Goal: Task Accomplishment & Management: Use online tool/utility

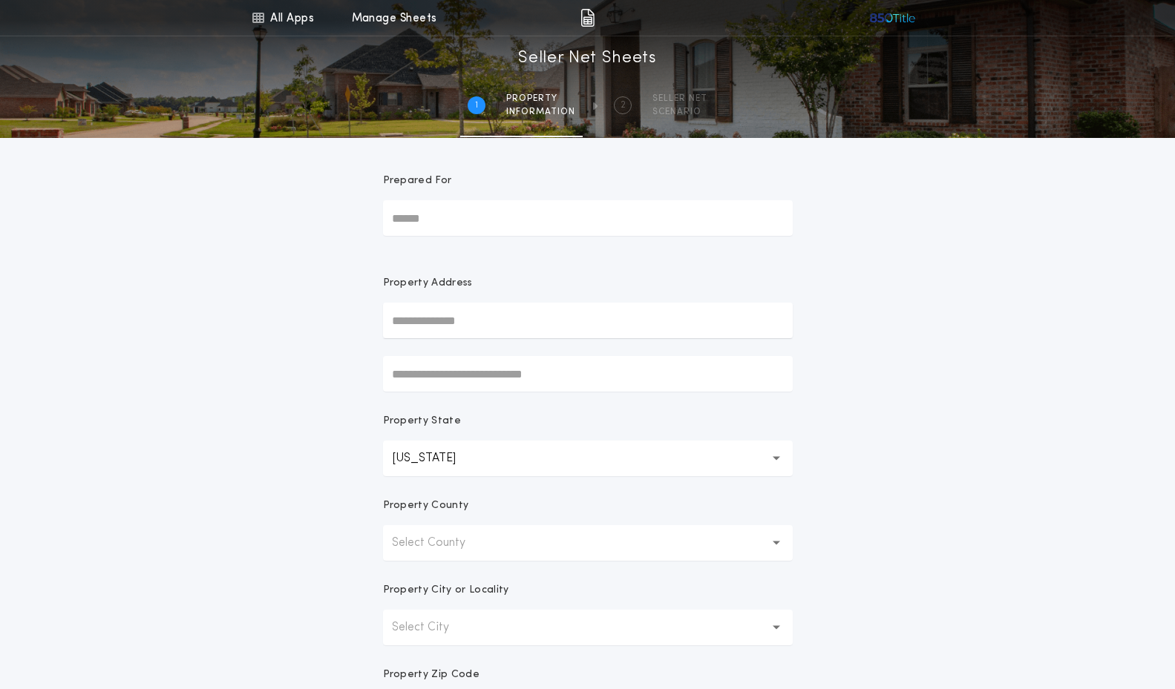
click at [581, 218] on input "Prepared For" at bounding box center [588, 218] width 410 height 36
type input "**********"
click at [597, 315] on input "text" at bounding box center [588, 321] width 410 height 36
click at [594, 359] on button "[STREET_ADDRESS][PERSON_NAME]" at bounding box center [588, 350] width 410 height 22
type input "**********"
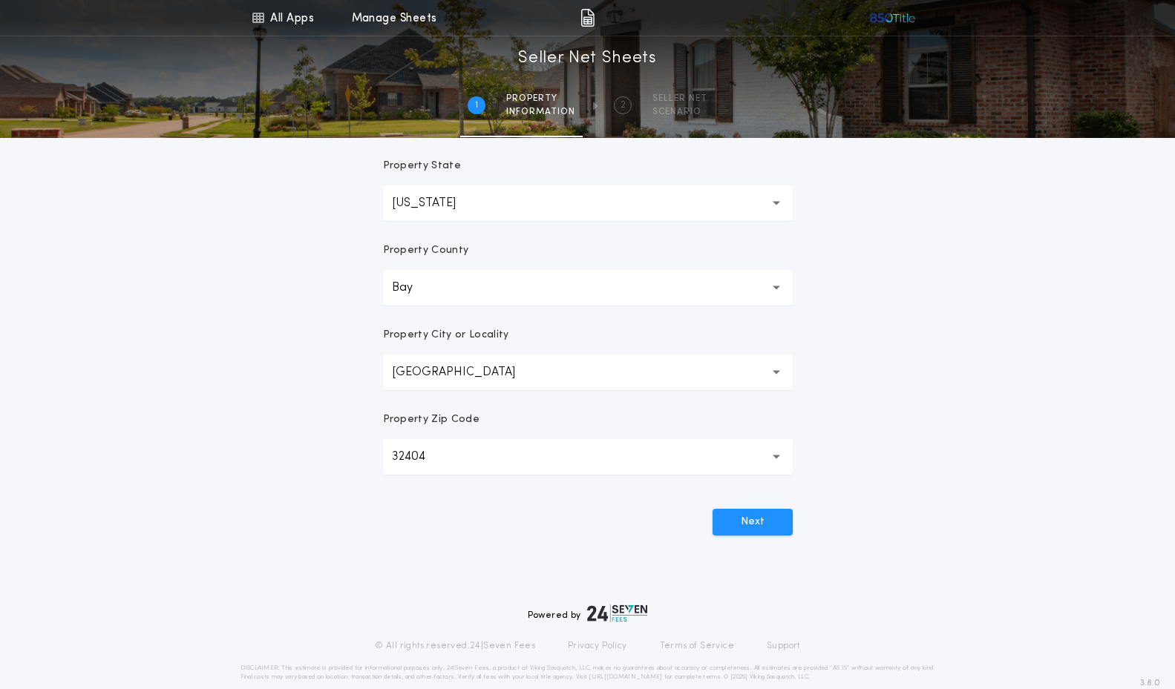
scroll to position [277, 0]
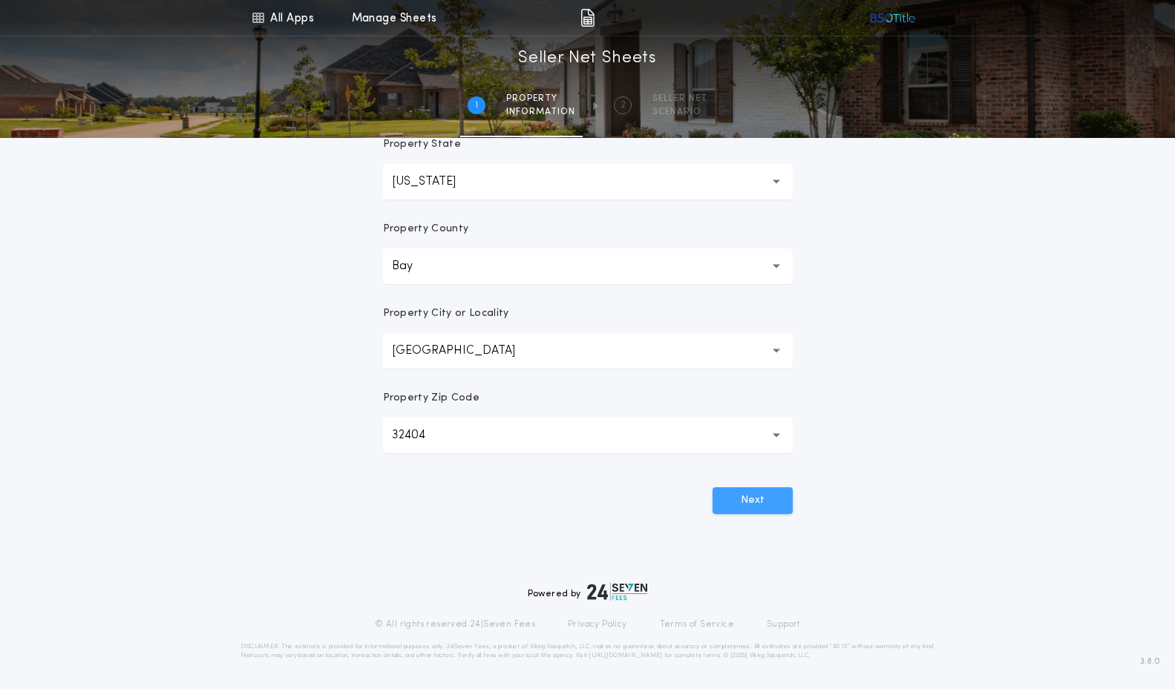
click at [758, 505] on button "Next" at bounding box center [752, 501] width 80 height 27
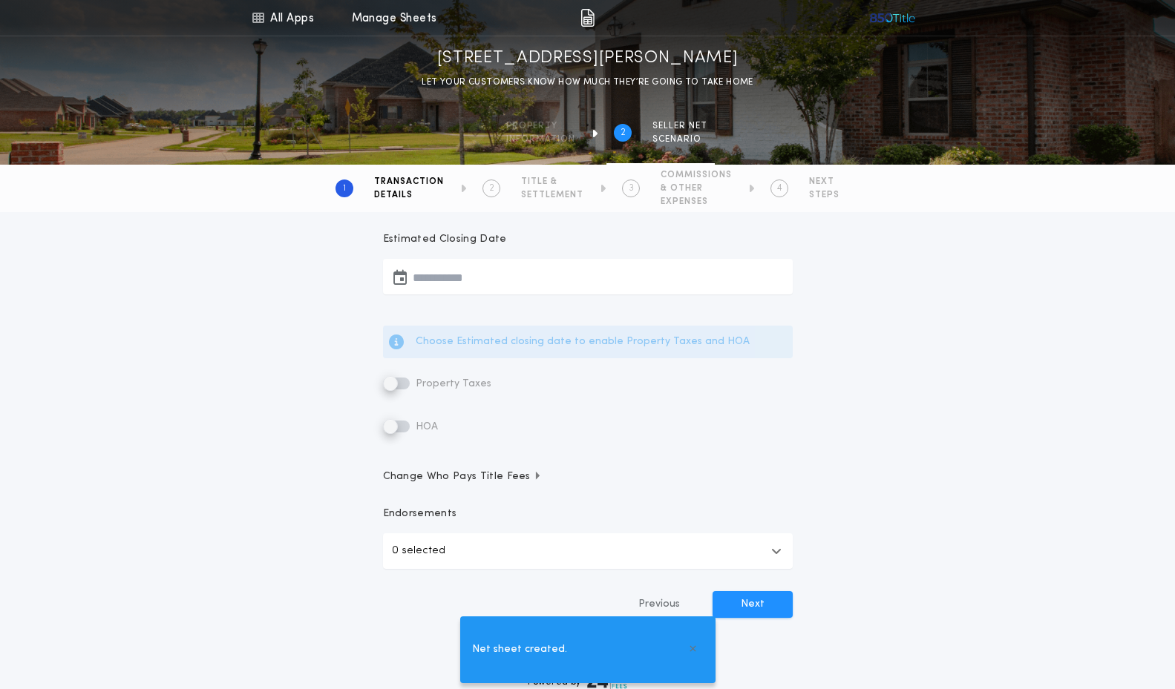
click at [538, 276] on button "button" at bounding box center [588, 277] width 410 height 36
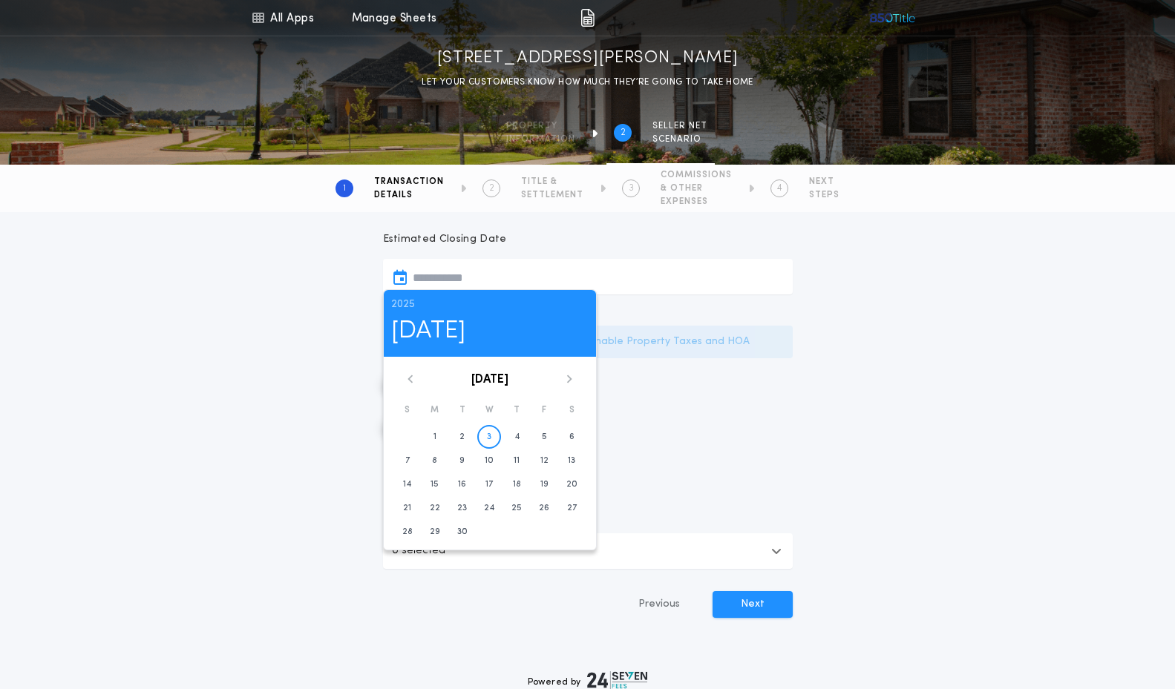
click at [570, 380] on icon at bounding box center [568, 379] width 5 height 8
click at [551, 528] on button "31" at bounding box center [544, 532] width 24 height 24
type input "**********"
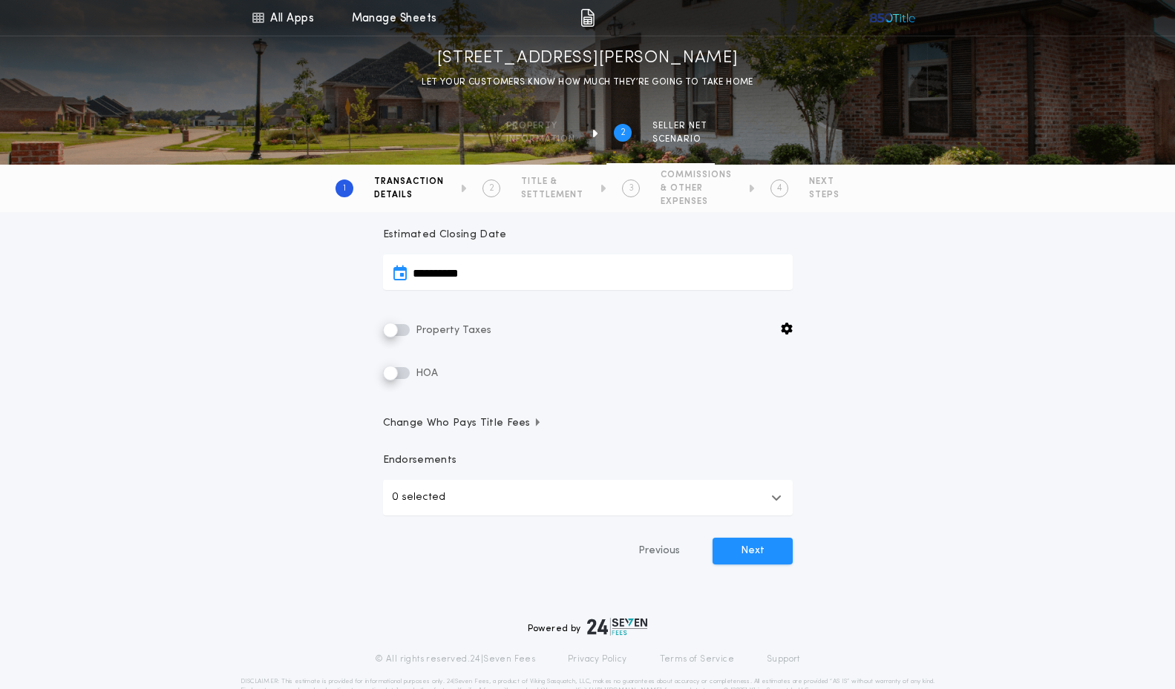
scroll to position [281, 0]
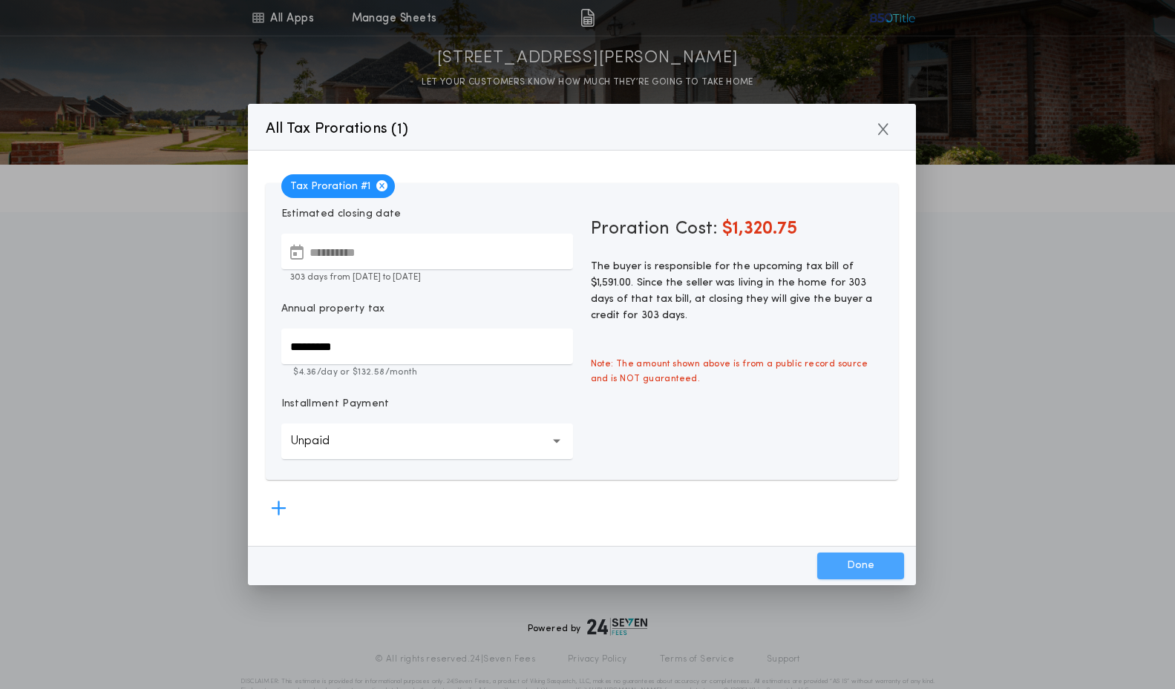
click at [865, 568] on button "Done" at bounding box center [860, 566] width 87 height 27
type input "*********"
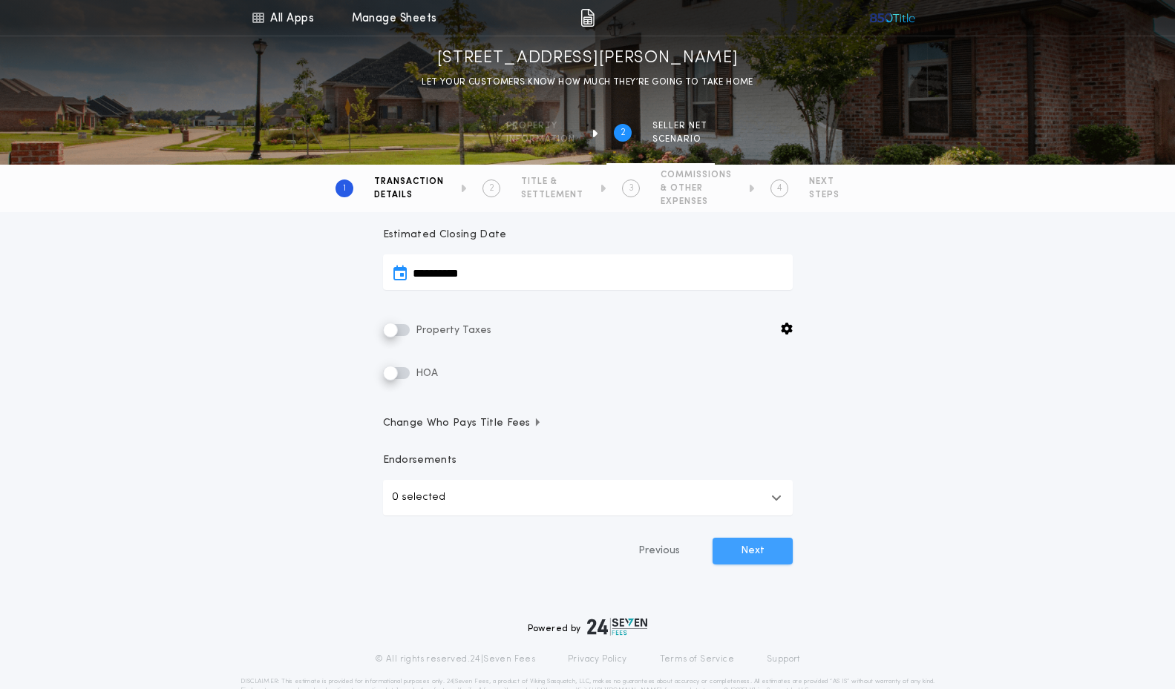
click at [757, 548] on button "Next" at bounding box center [752, 551] width 80 height 27
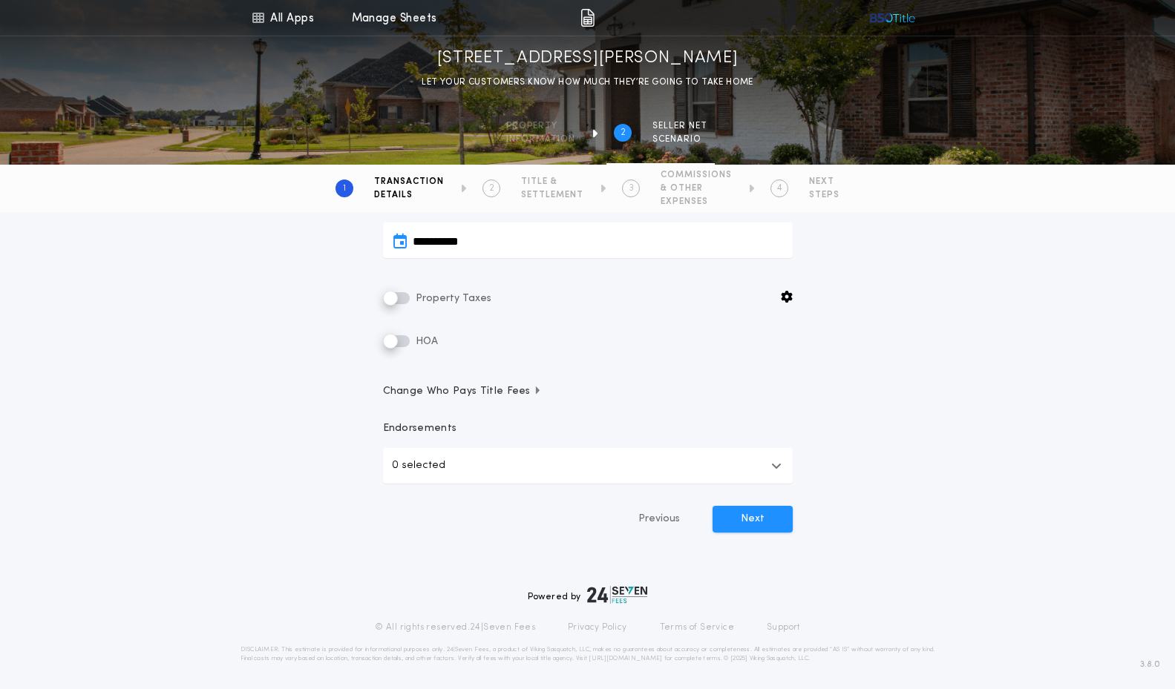
scroll to position [354, 0]
click at [422, 459] on p "0 selected" at bounding box center [418, 465] width 53 height 18
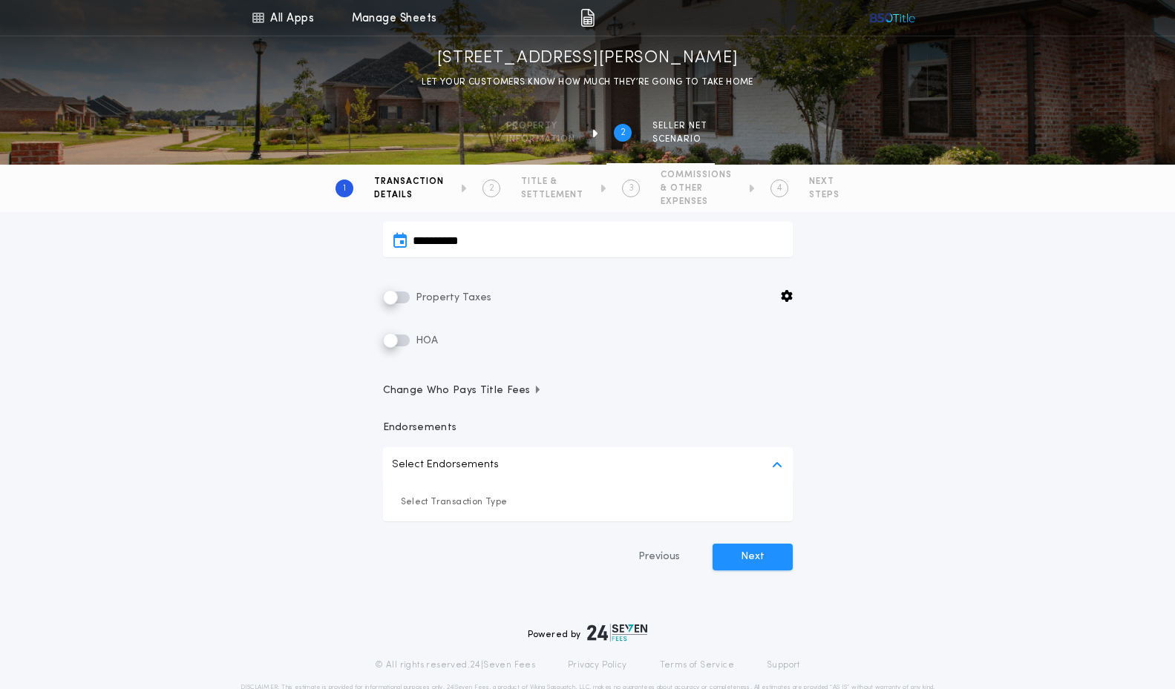
scroll to position [348, 0]
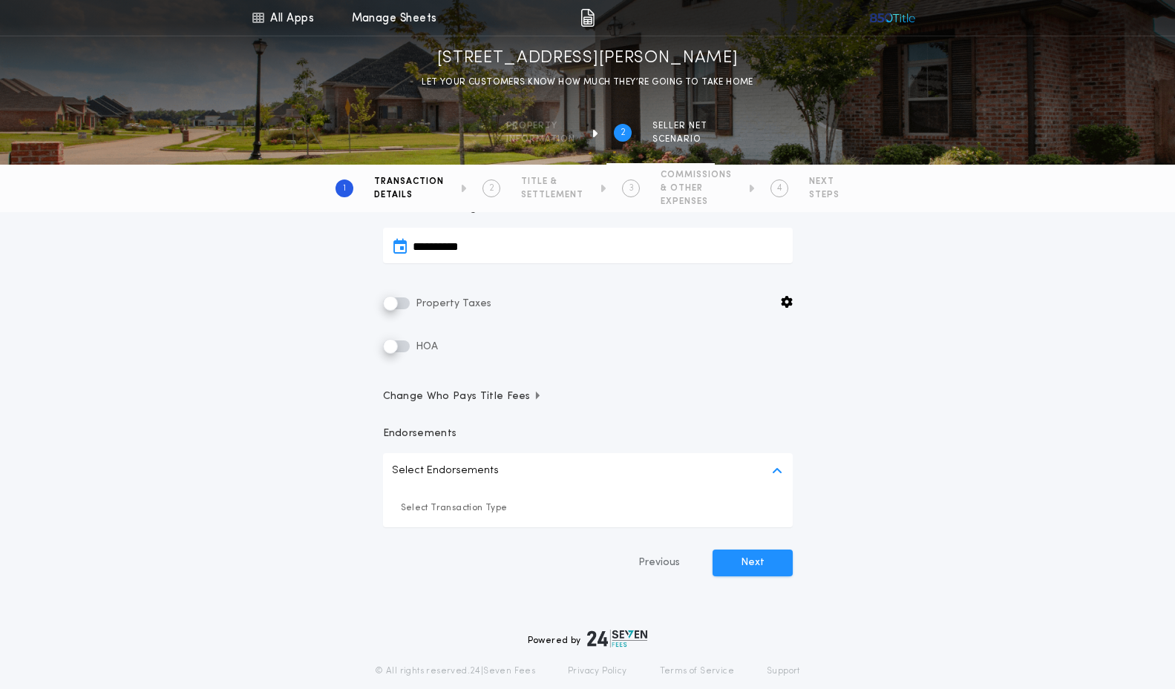
click at [781, 473] on icon "button" at bounding box center [776, 471] width 10 height 12
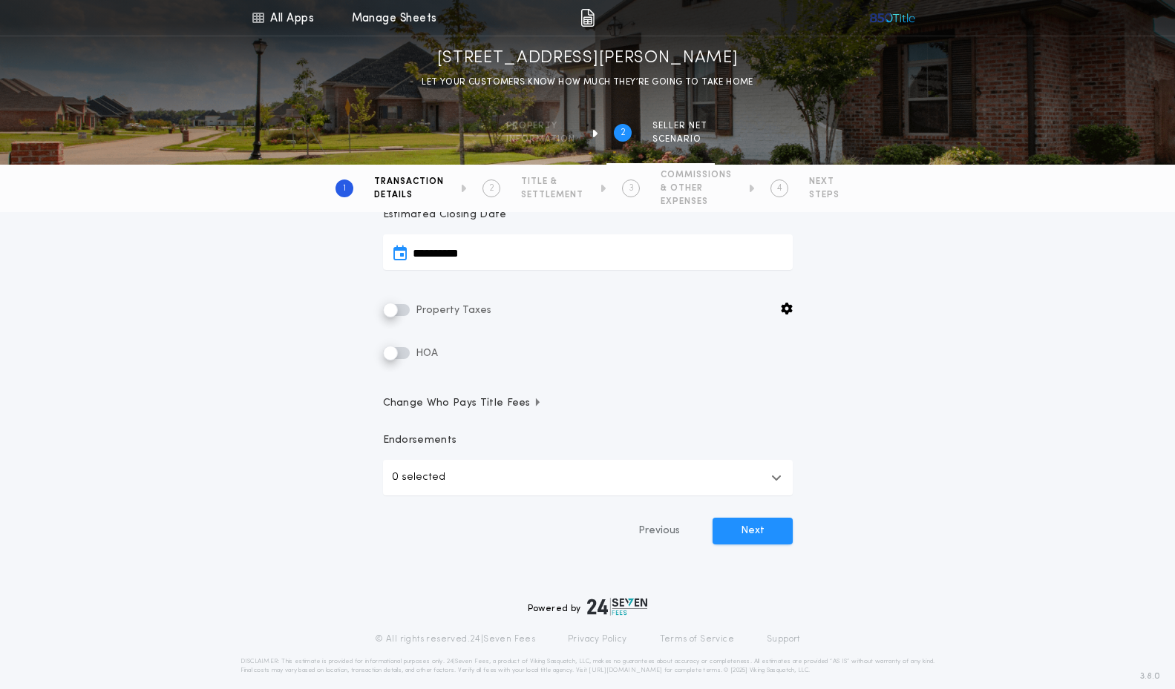
scroll to position [341, 0]
click at [749, 537] on button "Next" at bounding box center [752, 531] width 80 height 27
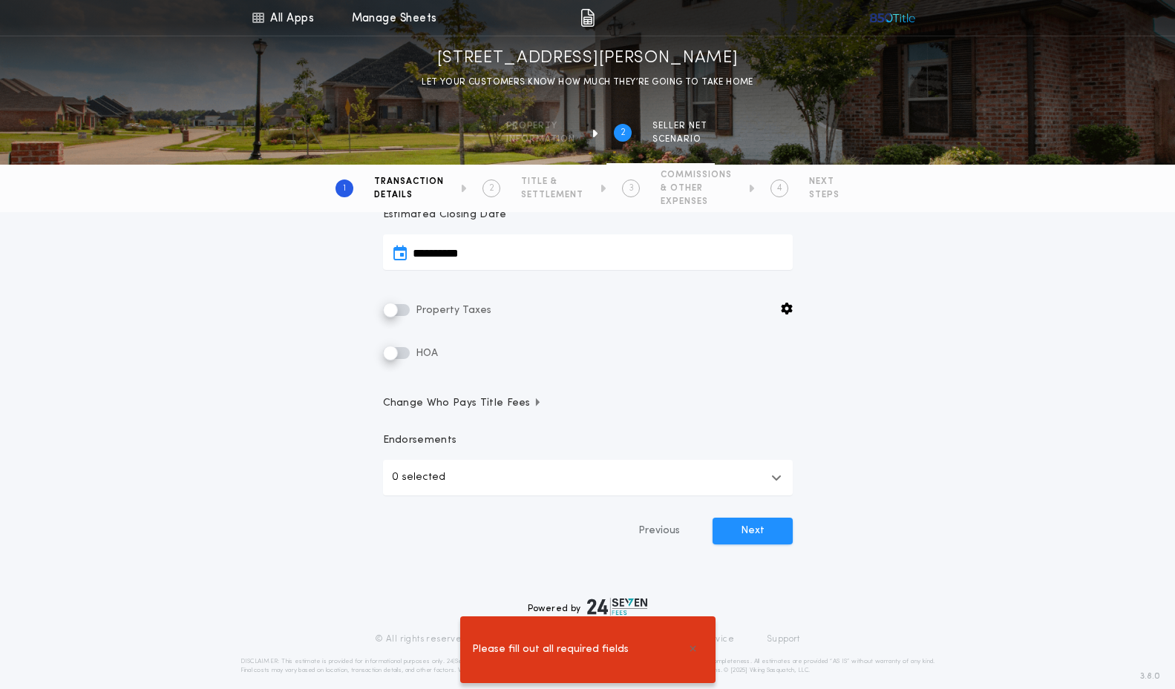
click at [480, 470] on button "0 selected" at bounding box center [588, 478] width 410 height 36
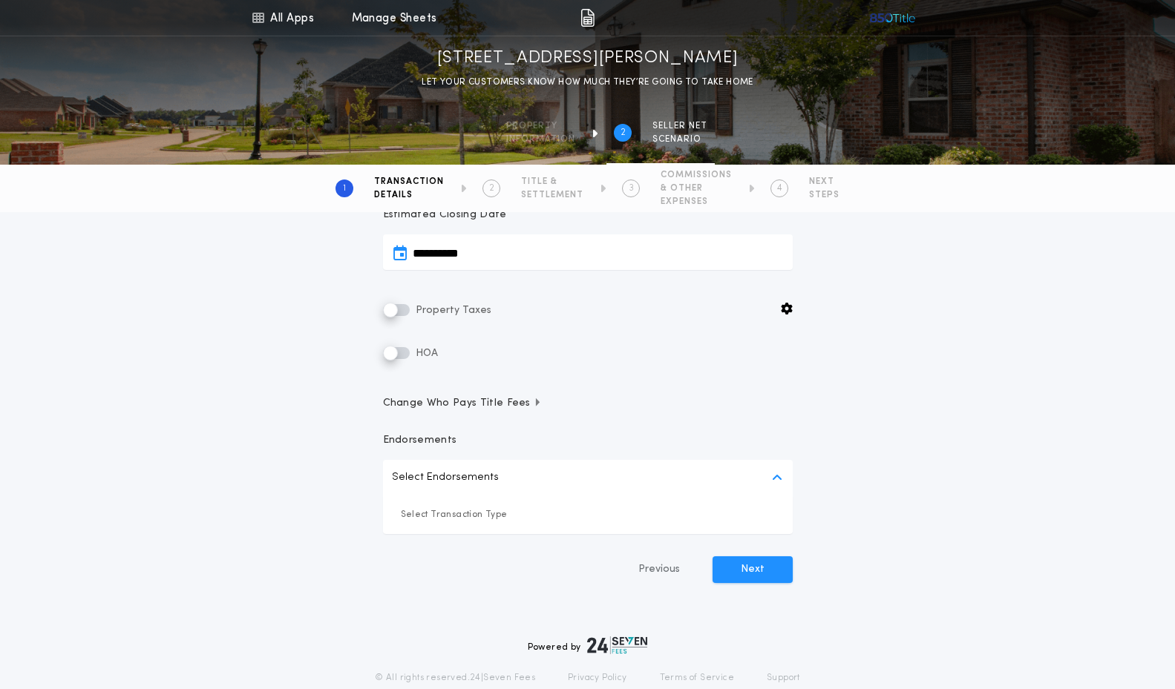
click at [481, 473] on p "Select Endorsements" at bounding box center [445, 478] width 107 height 18
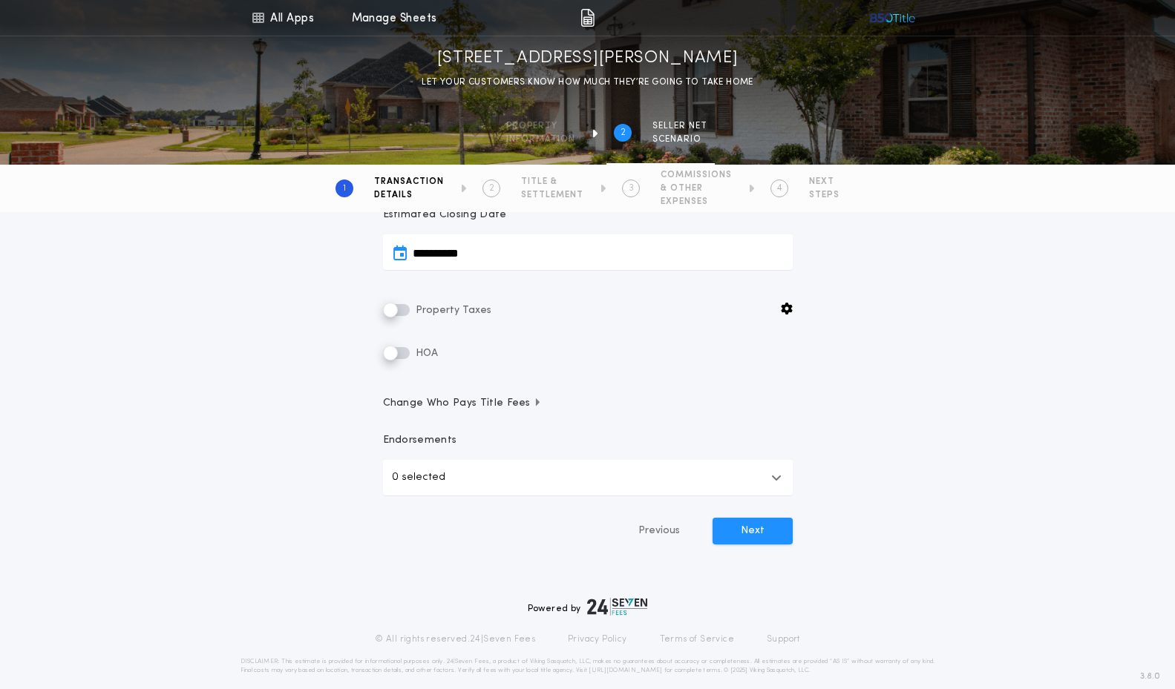
click at [481, 473] on button "0 selected" at bounding box center [588, 478] width 410 height 36
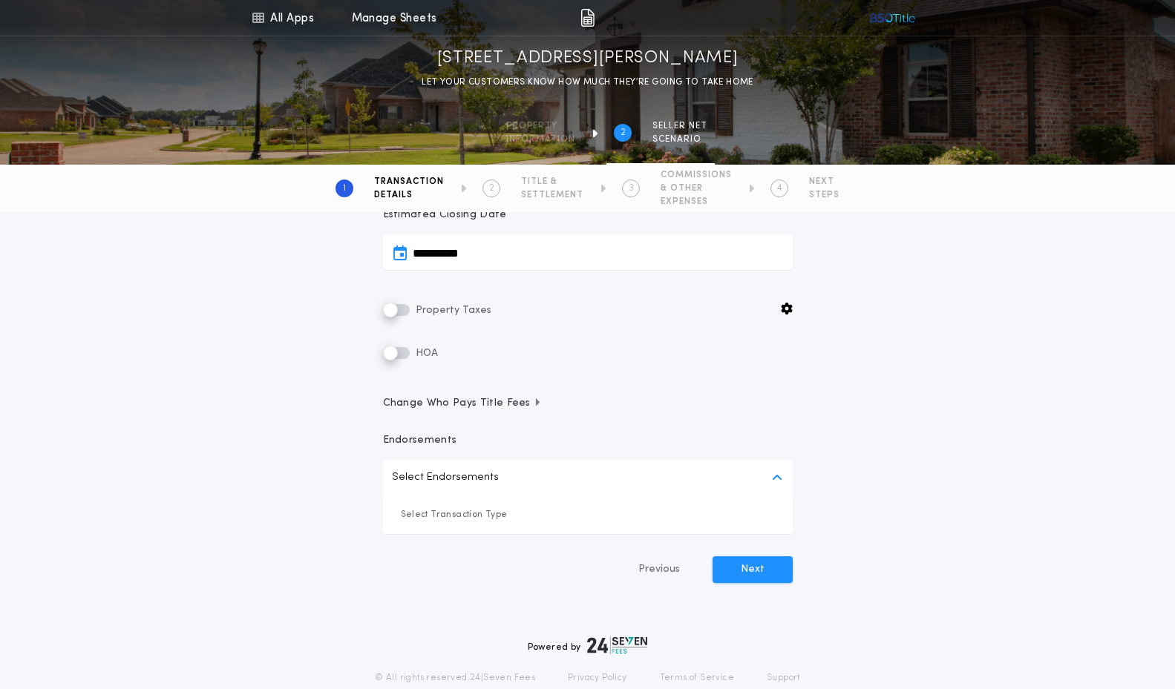
click at [491, 515] on p "Select Transaction Type" at bounding box center [588, 515] width 374 height 15
click at [777, 479] on icon "button" at bounding box center [776, 478] width 10 height 12
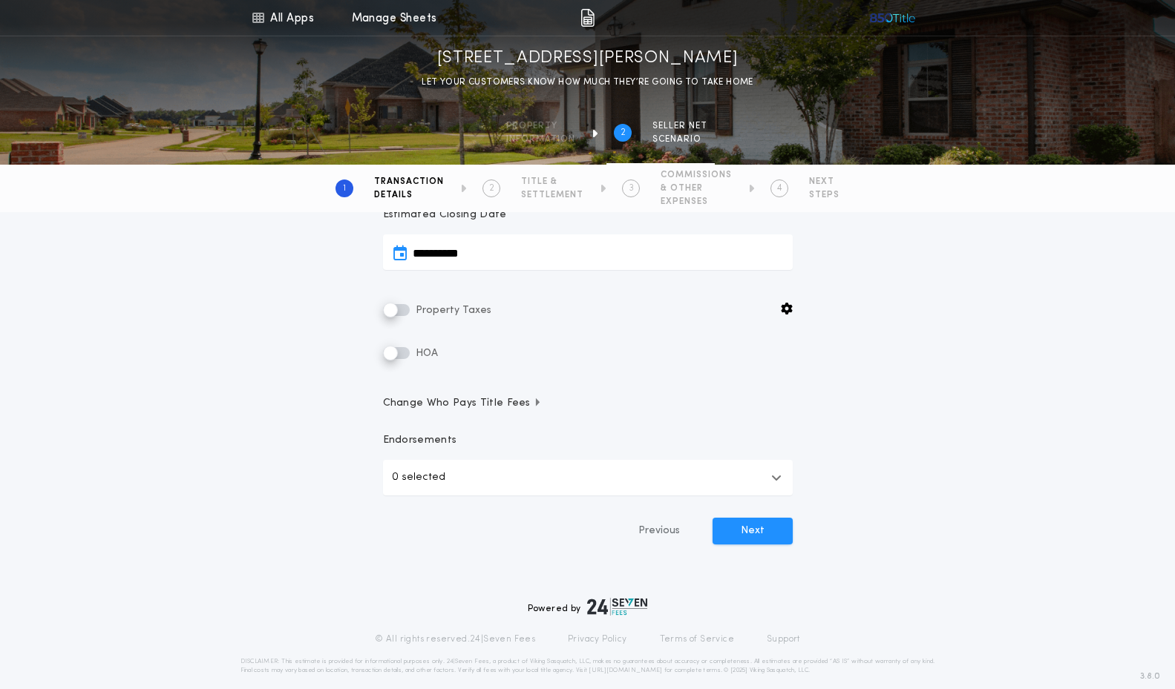
click at [777, 479] on icon "button" at bounding box center [776, 478] width 10 height 12
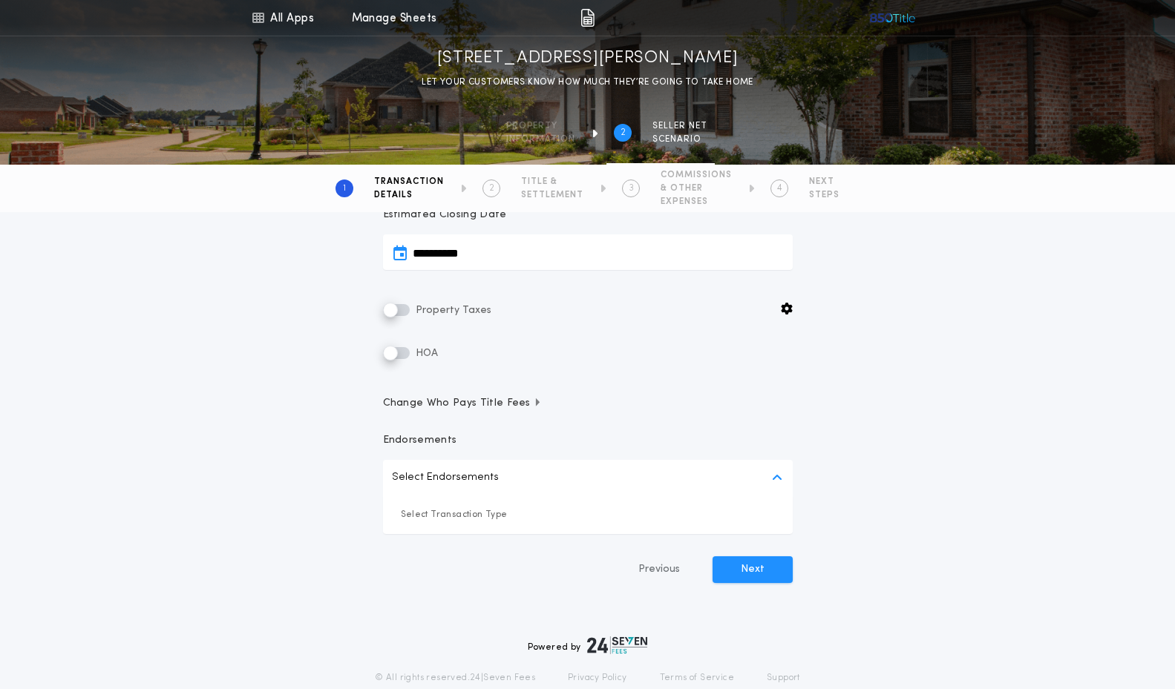
click at [503, 402] on span "Change Who Pays Title Fees" at bounding box center [463, 403] width 160 height 15
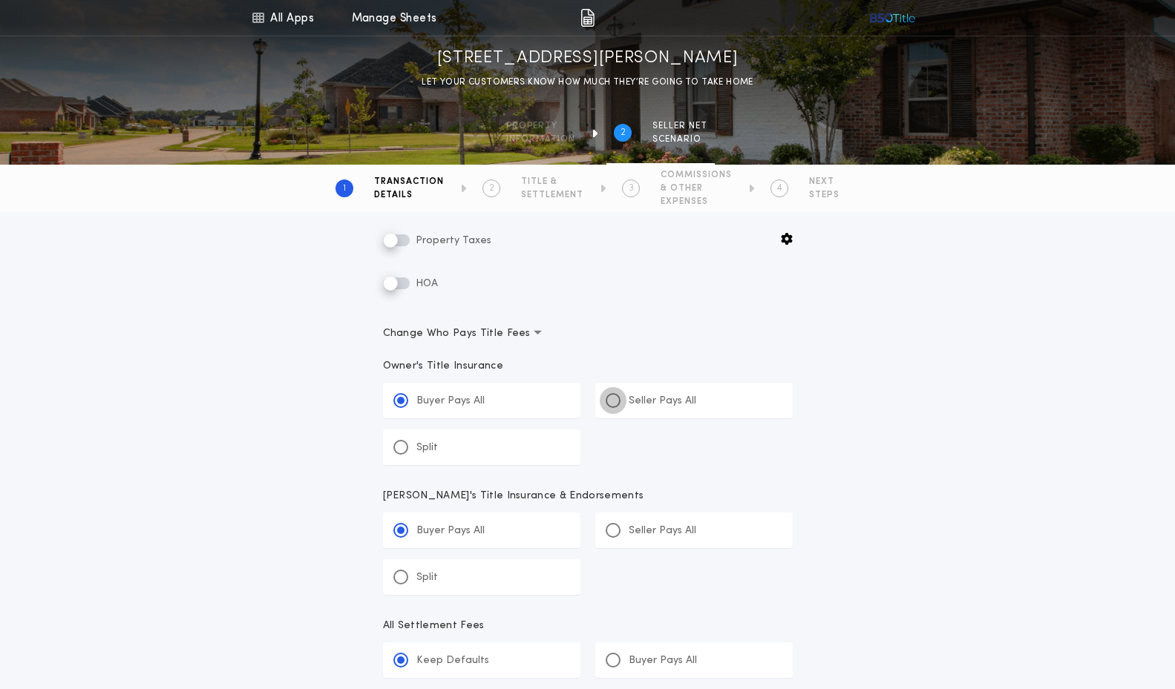
scroll to position [414, 0]
click at [614, 395] on div at bounding box center [612, 397] width 7 height 7
click at [0, 0] on input "*****" at bounding box center [0, 0] width 0 height 0
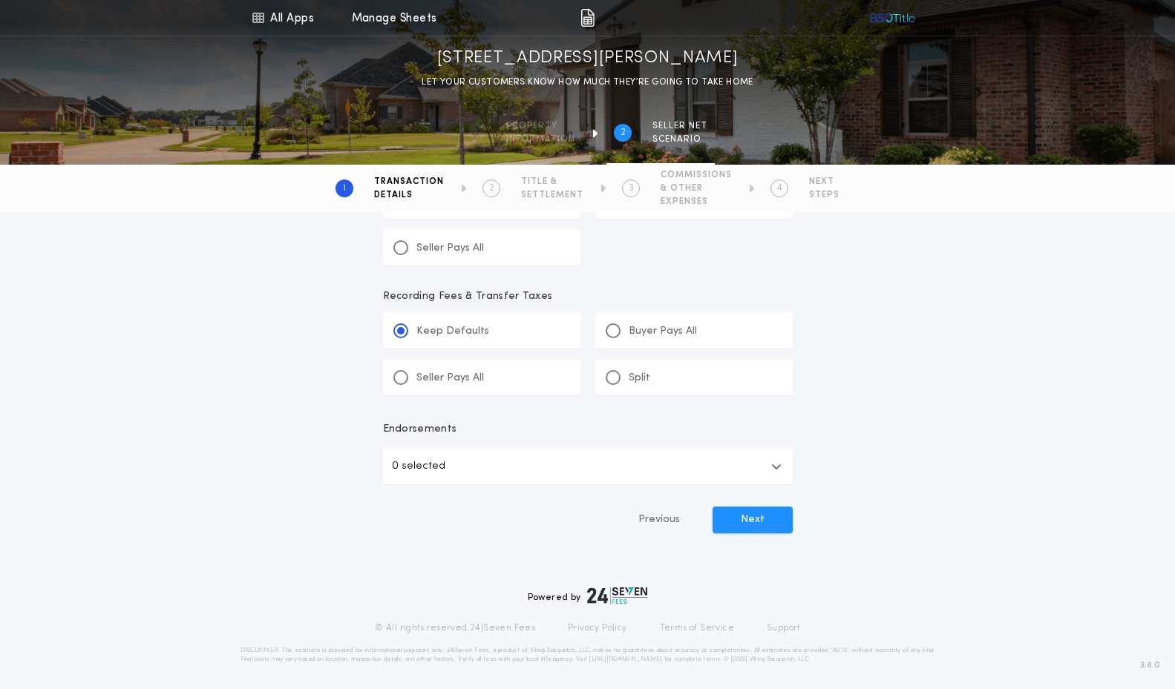
scroll to position [872, 0]
click at [770, 522] on button "Next" at bounding box center [752, 518] width 80 height 27
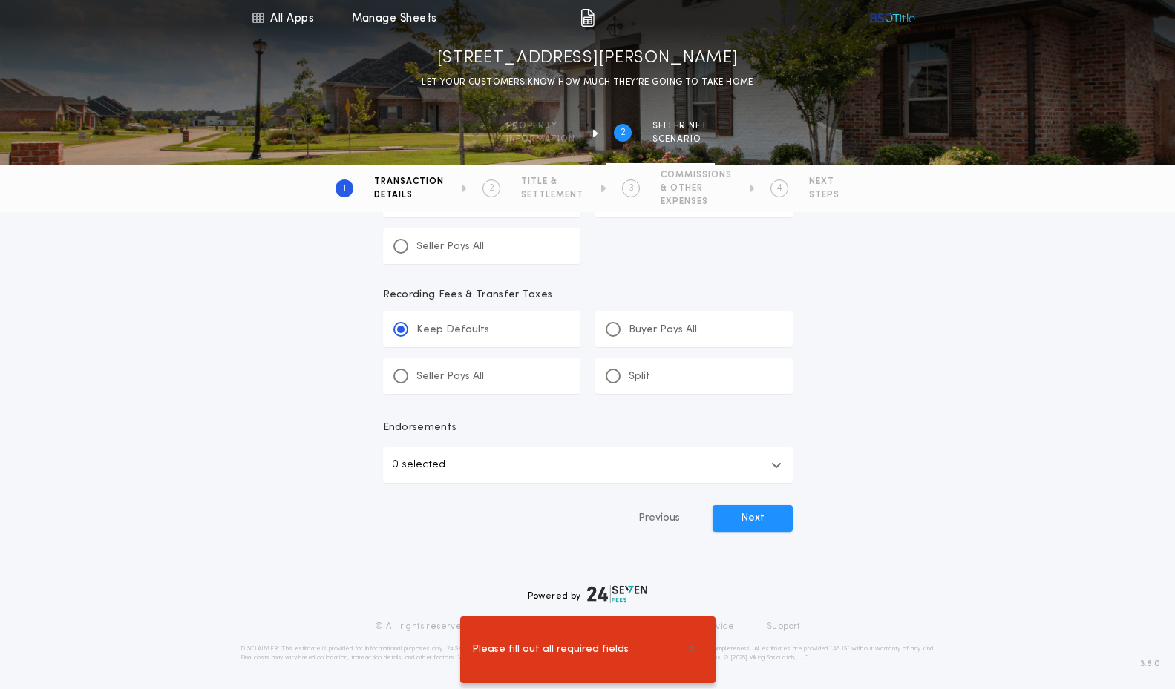
click at [493, 466] on button "0 selected" at bounding box center [588, 466] width 410 height 36
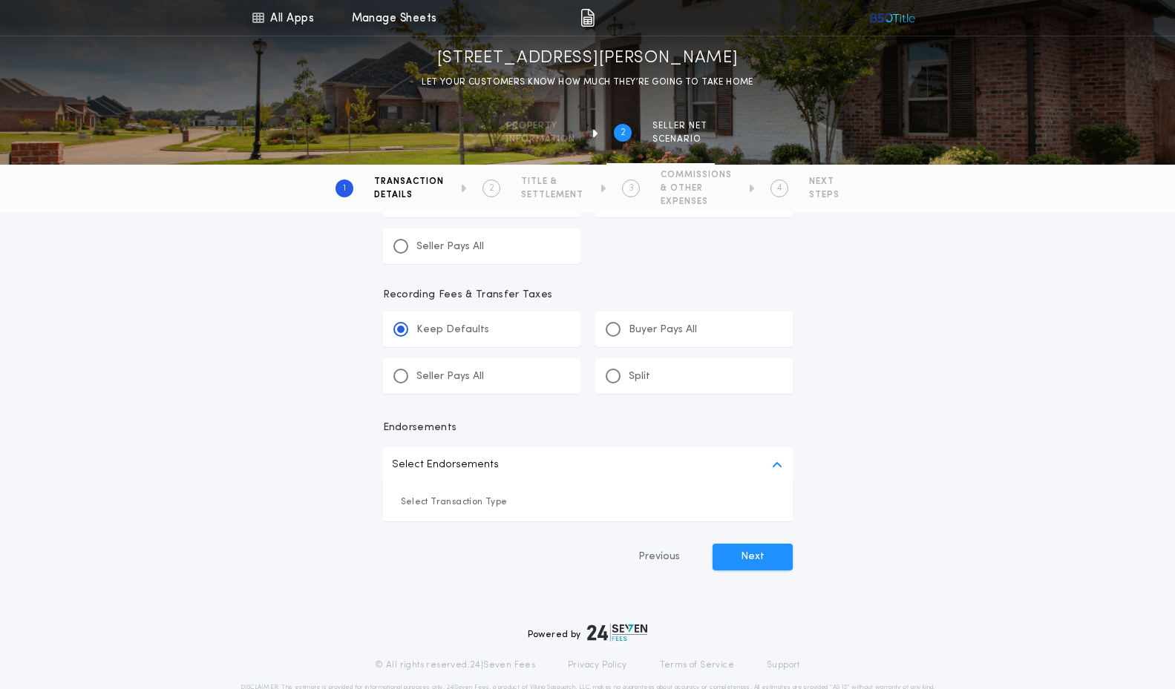
click at [484, 502] on p "Select Transaction Type" at bounding box center [588, 502] width 374 height 15
click at [750, 556] on button "Next" at bounding box center [752, 557] width 80 height 27
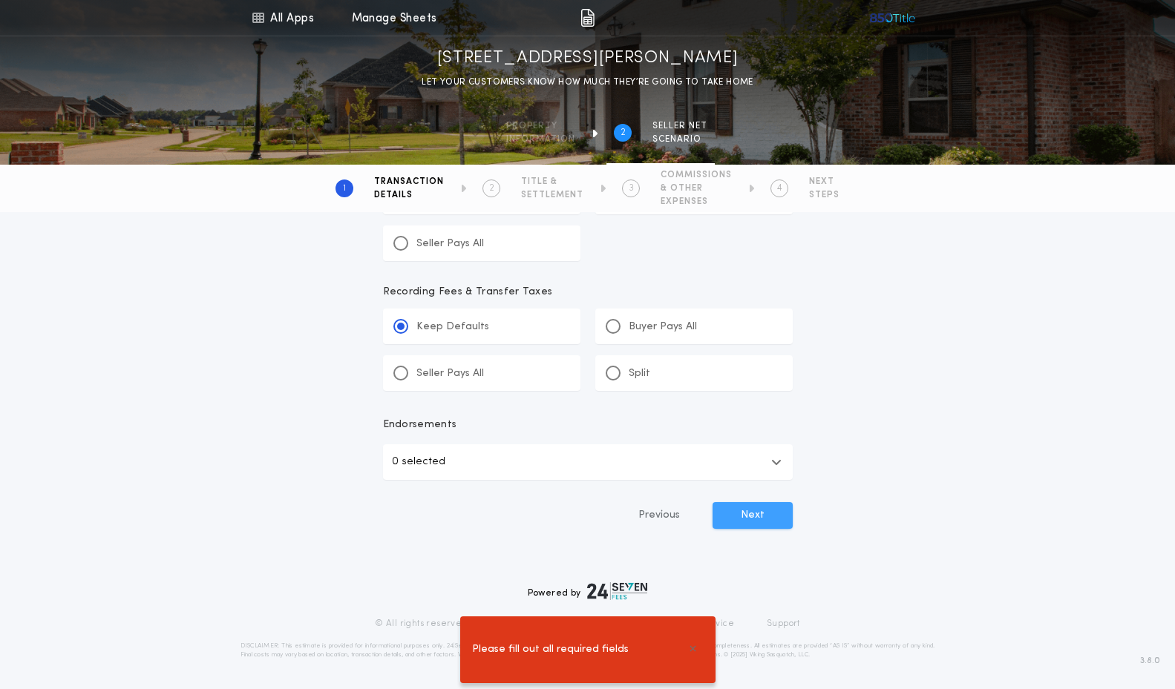
scroll to position [875, 0]
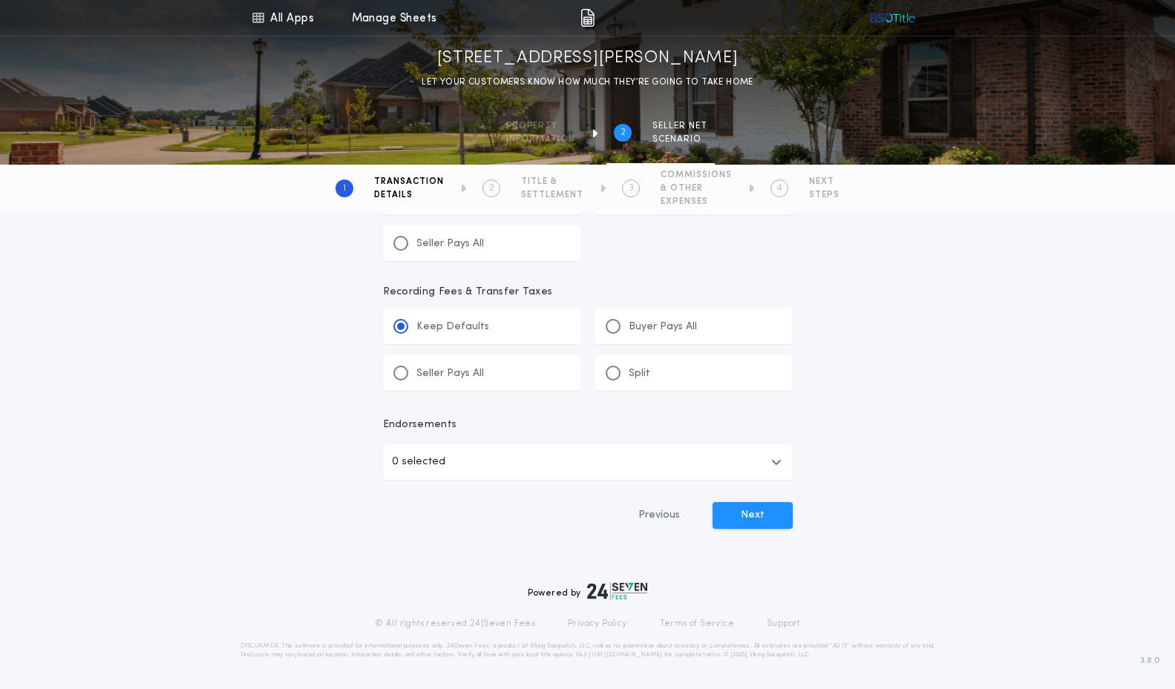
click at [404, 458] on p "0 selected" at bounding box center [418, 462] width 53 height 18
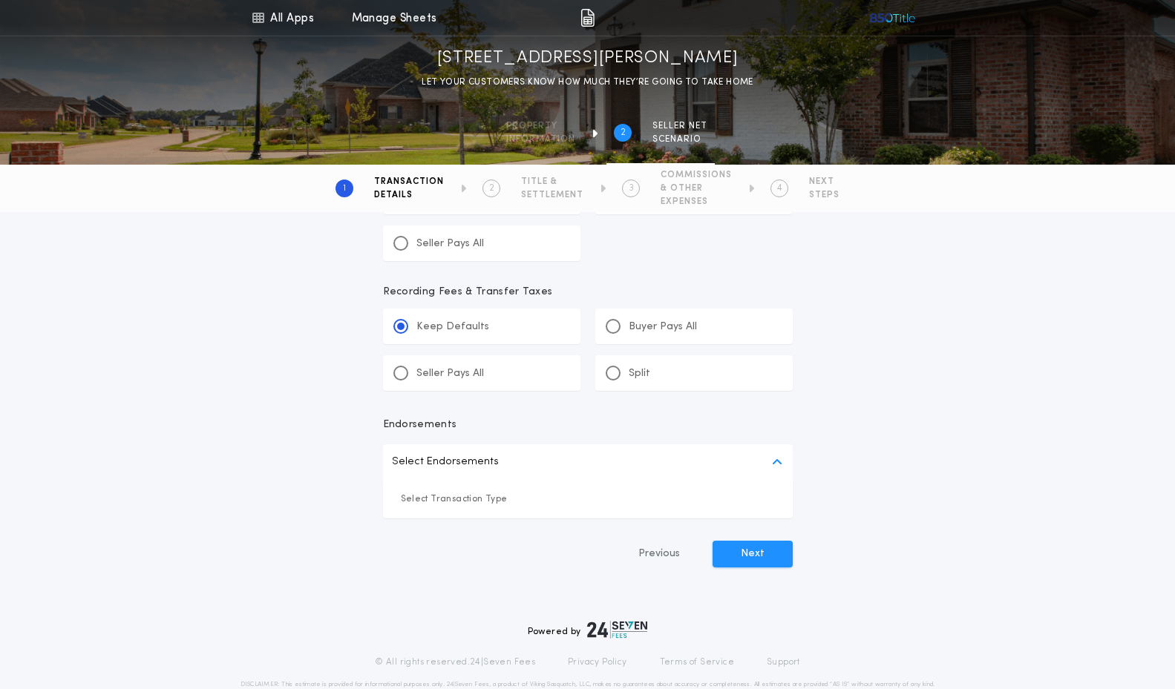
click at [417, 499] on p "Select Transaction Type" at bounding box center [588, 499] width 374 height 15
click at [736, 557] on button "Next" at bounding box center [752, 554] width 80 height 27
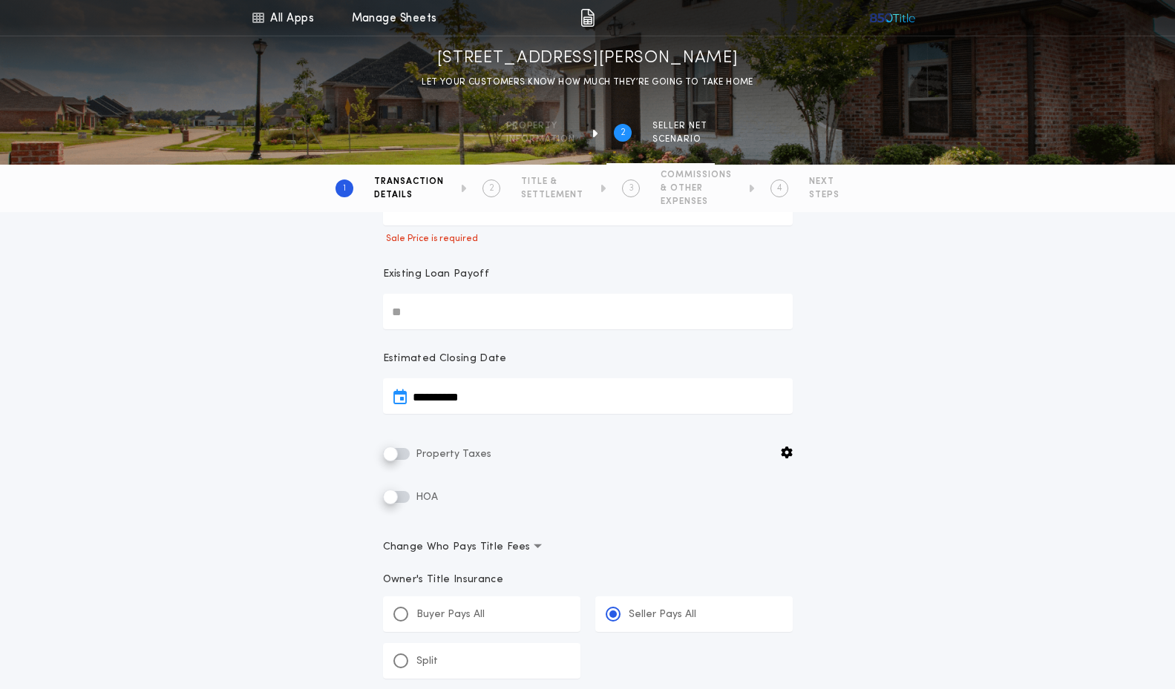
scroll to position [189, 0]
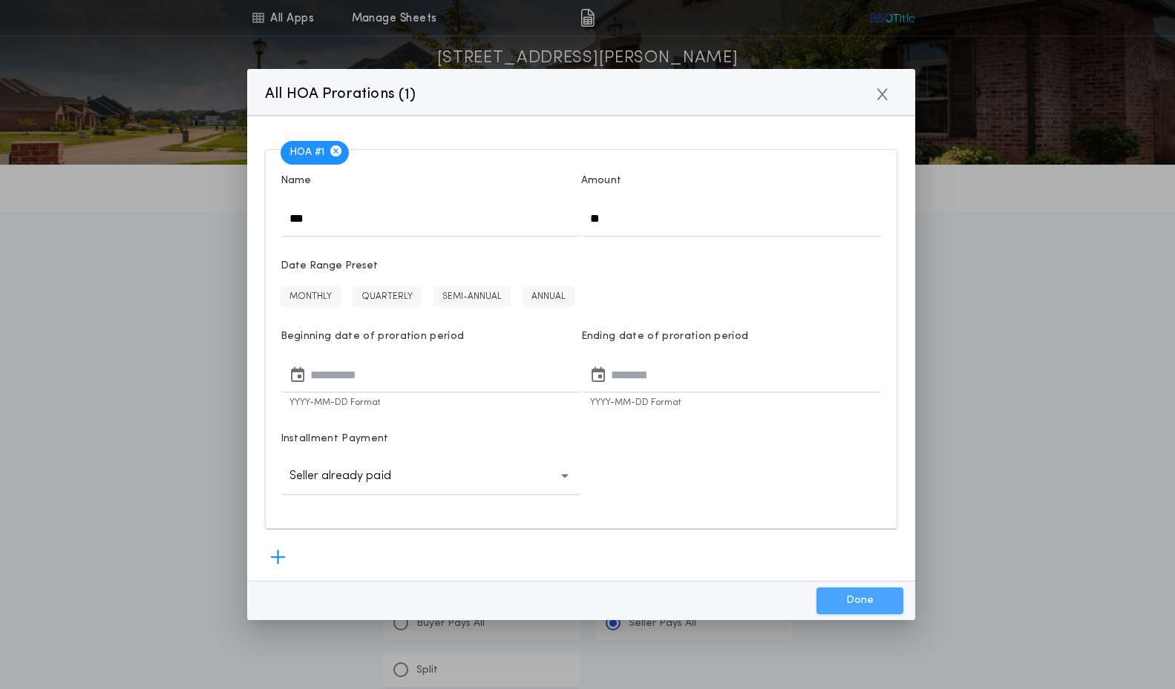
click at [842, 593] on button "Done" at bounding box center [859, 601] width 87 height 27
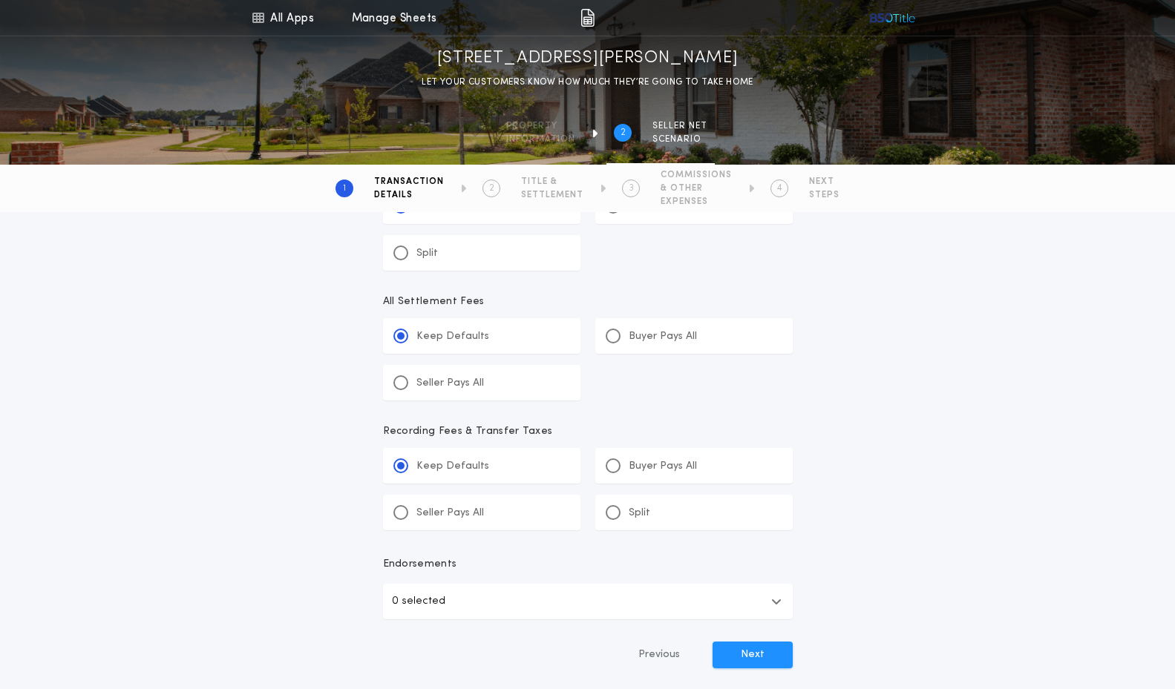
scroll to position [736, 0]
click at [778, 603] on icon "button" at bounding box center [776, 601] width 10 height 12
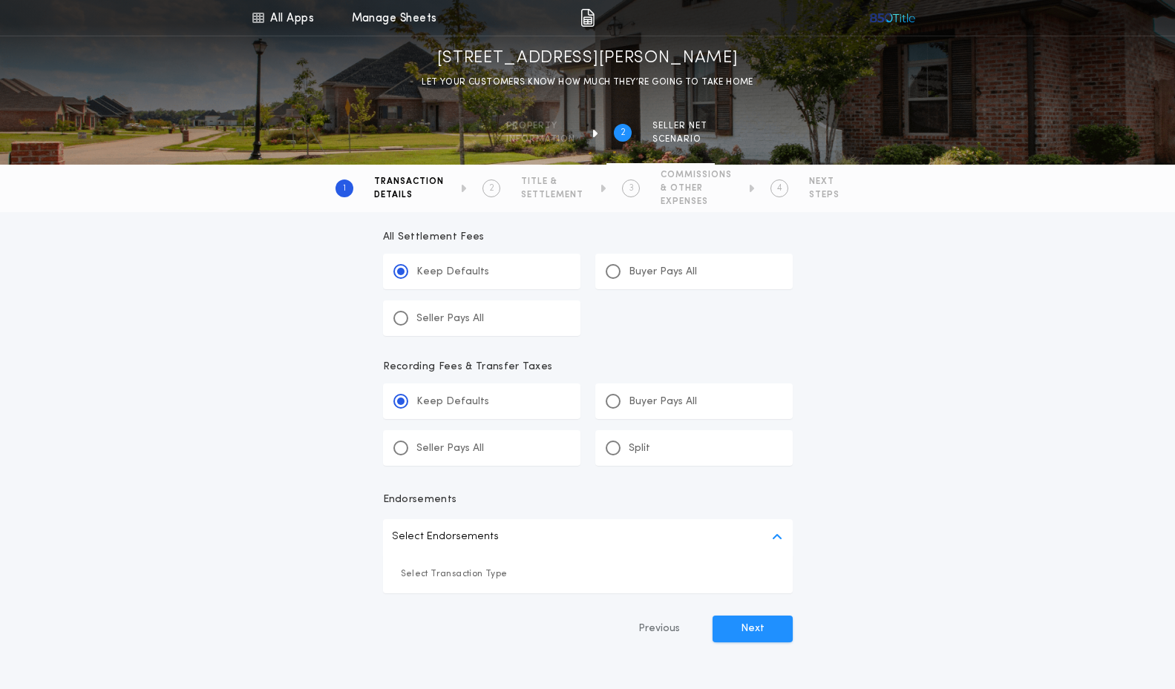
scroll to position [802, 0]
click at [761, 625] on button "Next" at bounding box center [752, 628] width 80 height 27
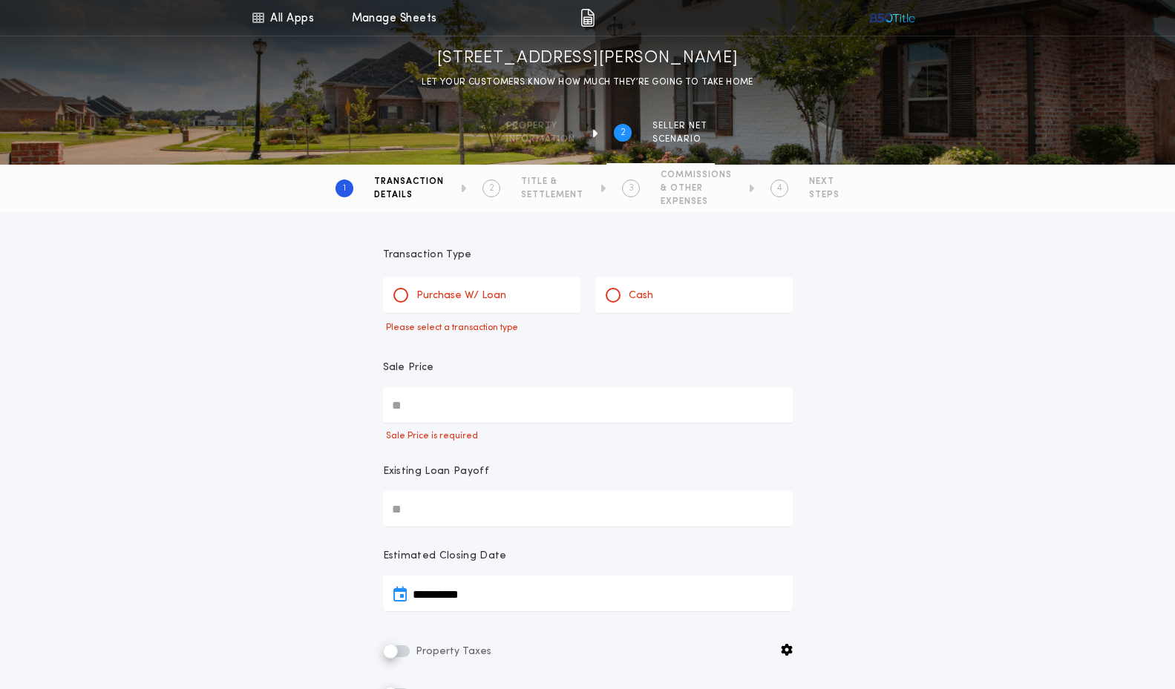
scroll to position [0, 0]
click at [404, 294] on div at bounding box center [400, 295] width 7 height 7
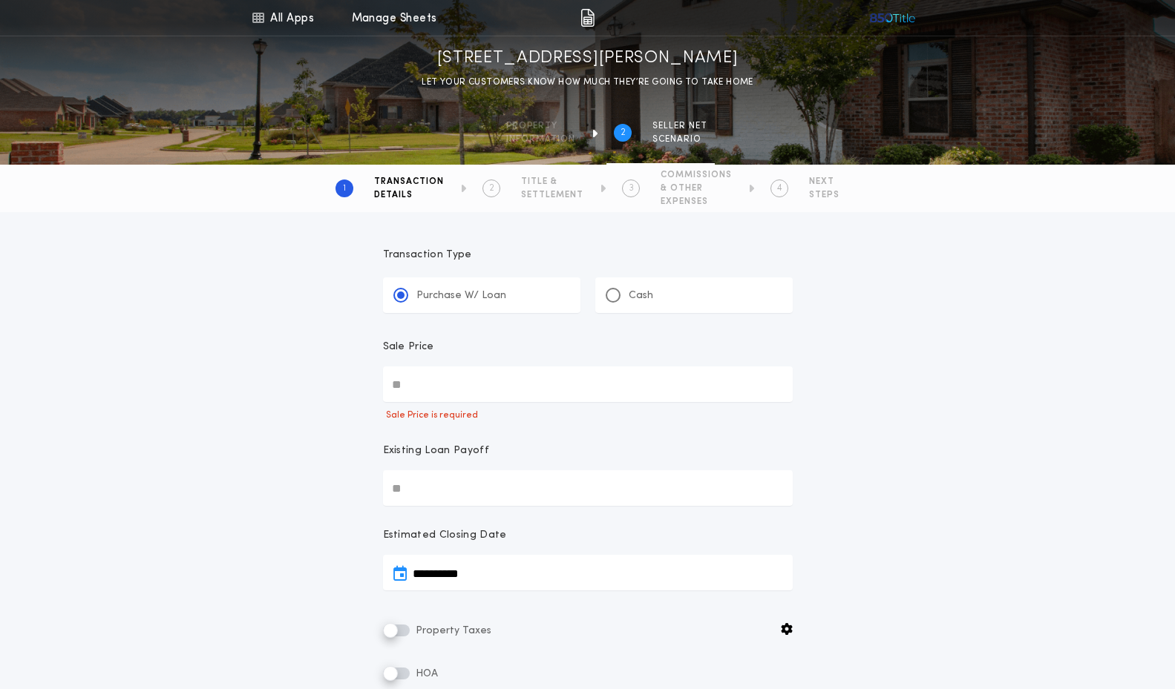
click at [450, 386] on input "Sale Price" at bounding box center [588, 385] width 410 height 36
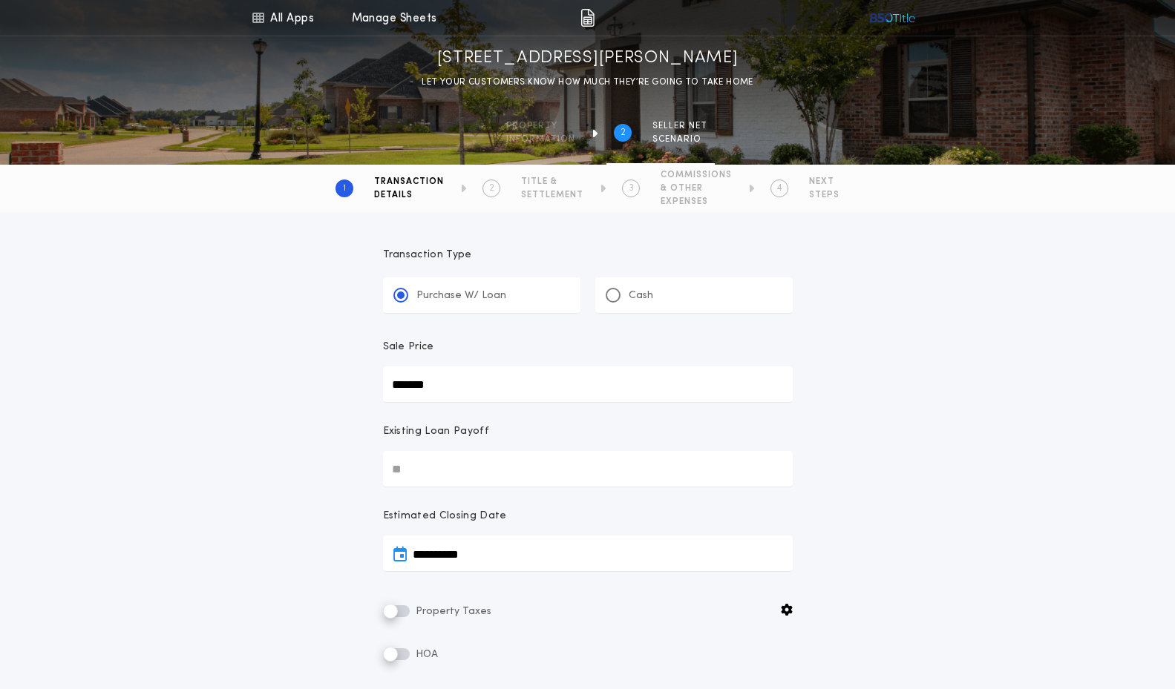
type input "********"
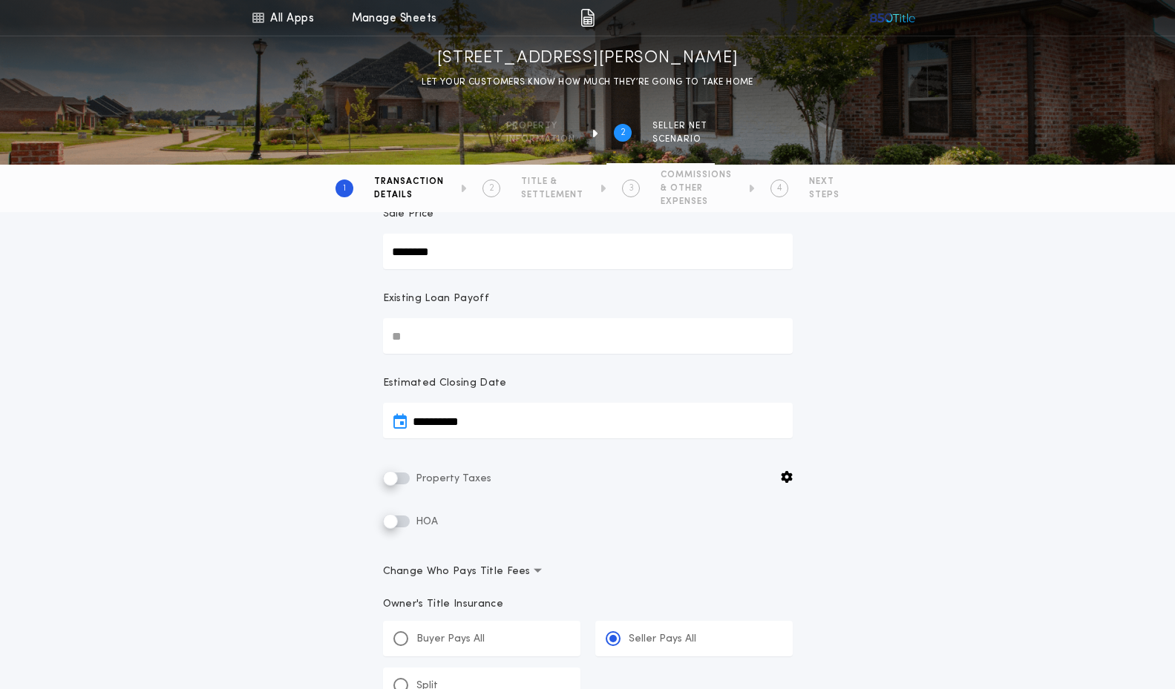
scroll to position [134, 0]
click at [590, 343] on input "Existing Loan Payoff" at bounding box center [588, 335] width 410 height 36
type input "********"
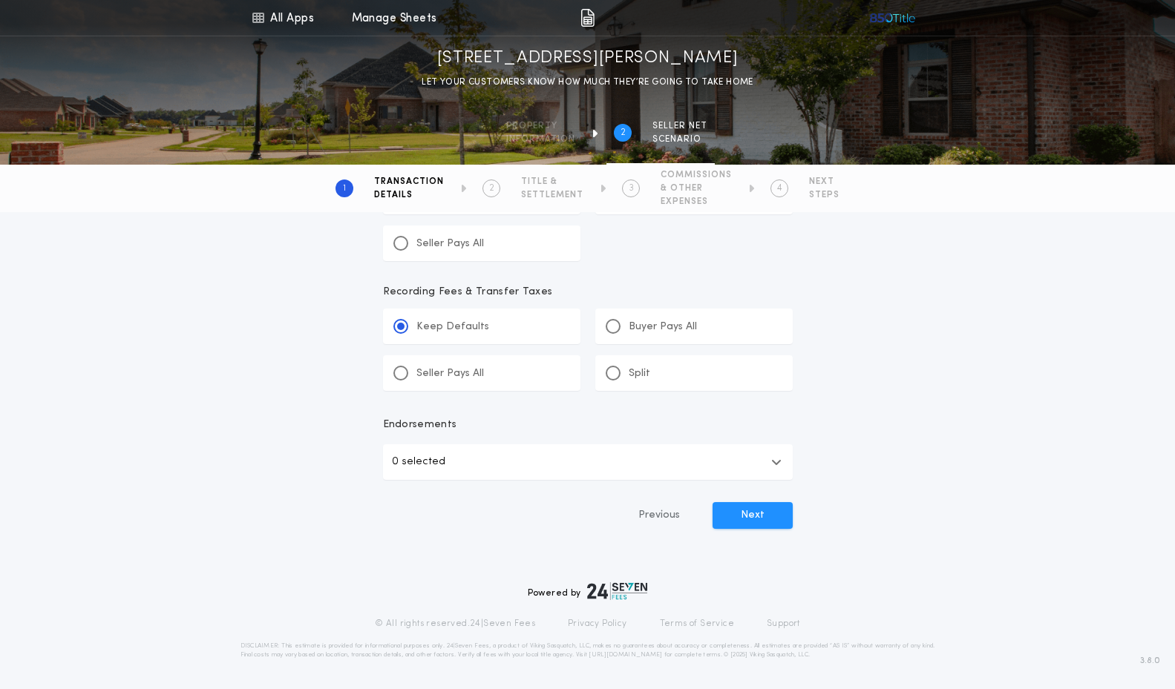
scroll to position [835, 0]
click at [750, 518] on button "Next" at bounding box center [752, 515] width 80 height 27
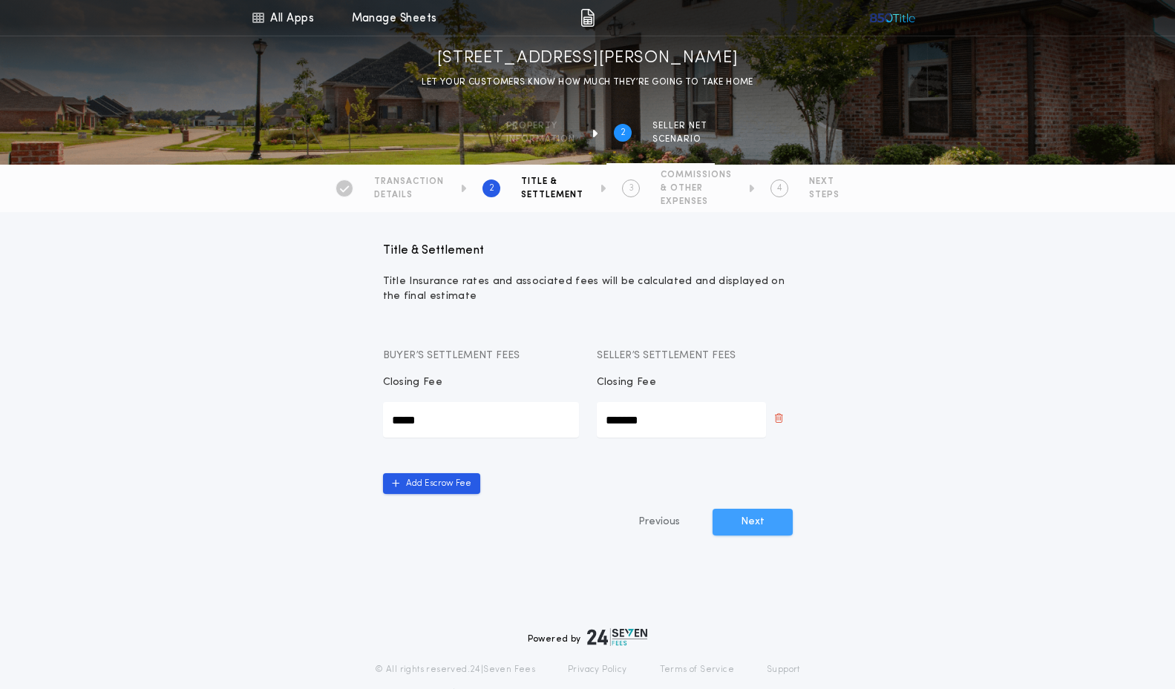
scroll to position [0, 1]
click at [747, 525] on button "Next" at bounding box center [752, 522] width 80 height 27
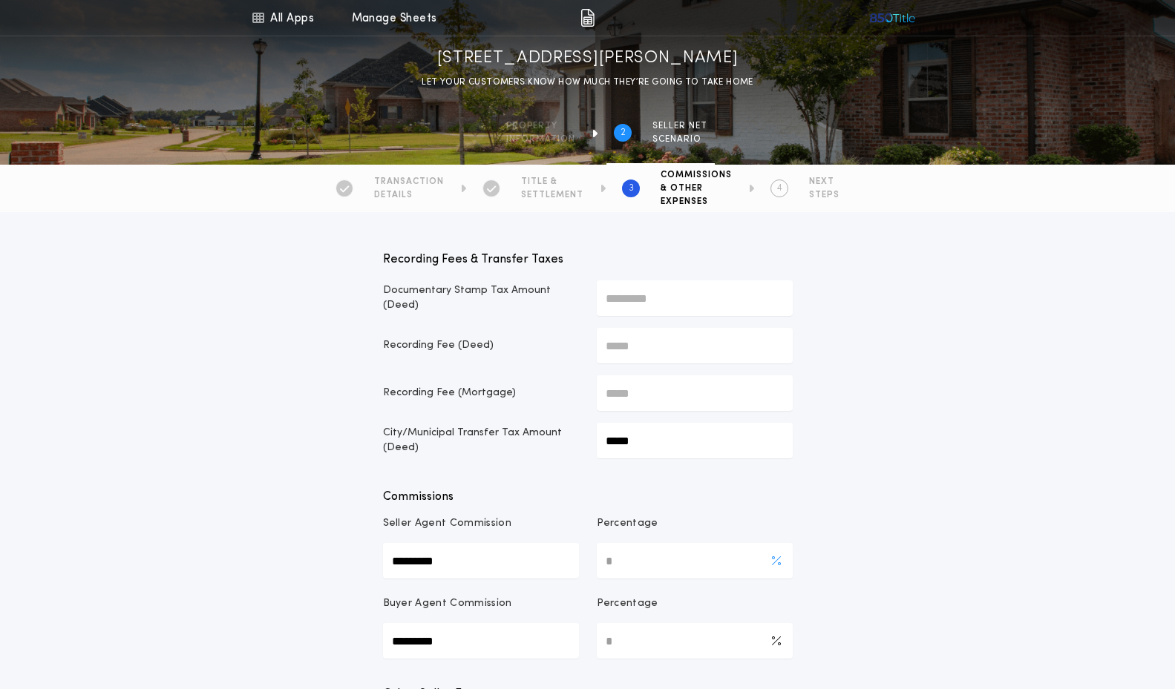
click at [619, 561] on Commission-percentage "*" at bounding box center [695, 561] width 196 height 36
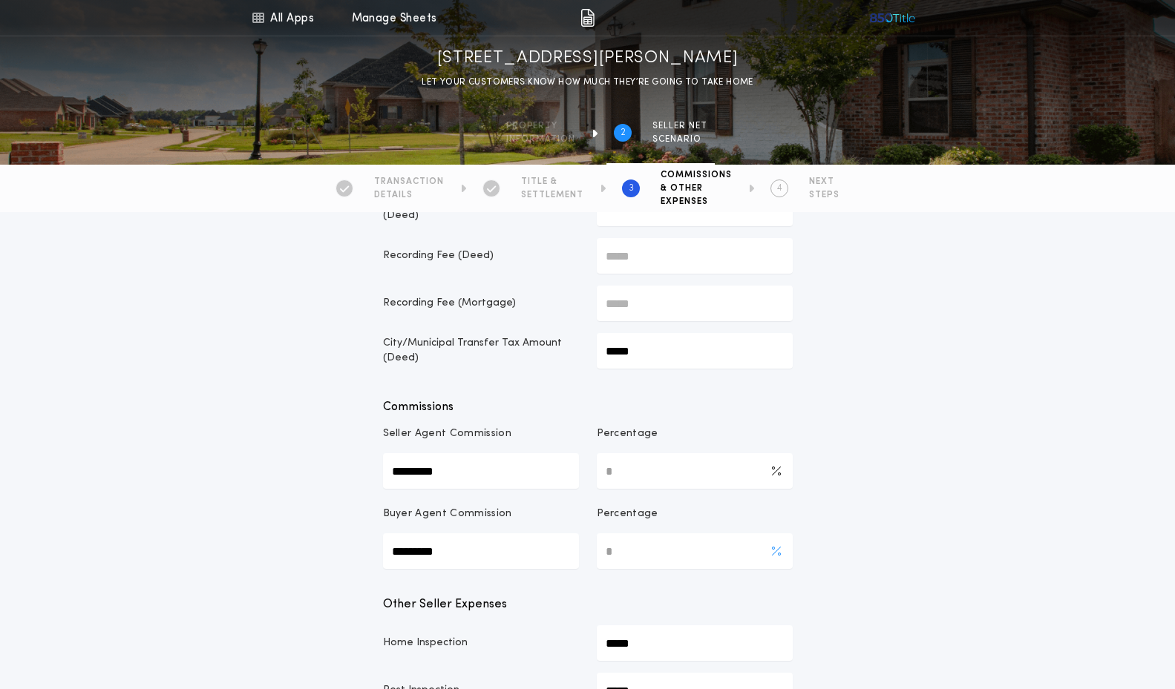
scroll to position [100, 0]
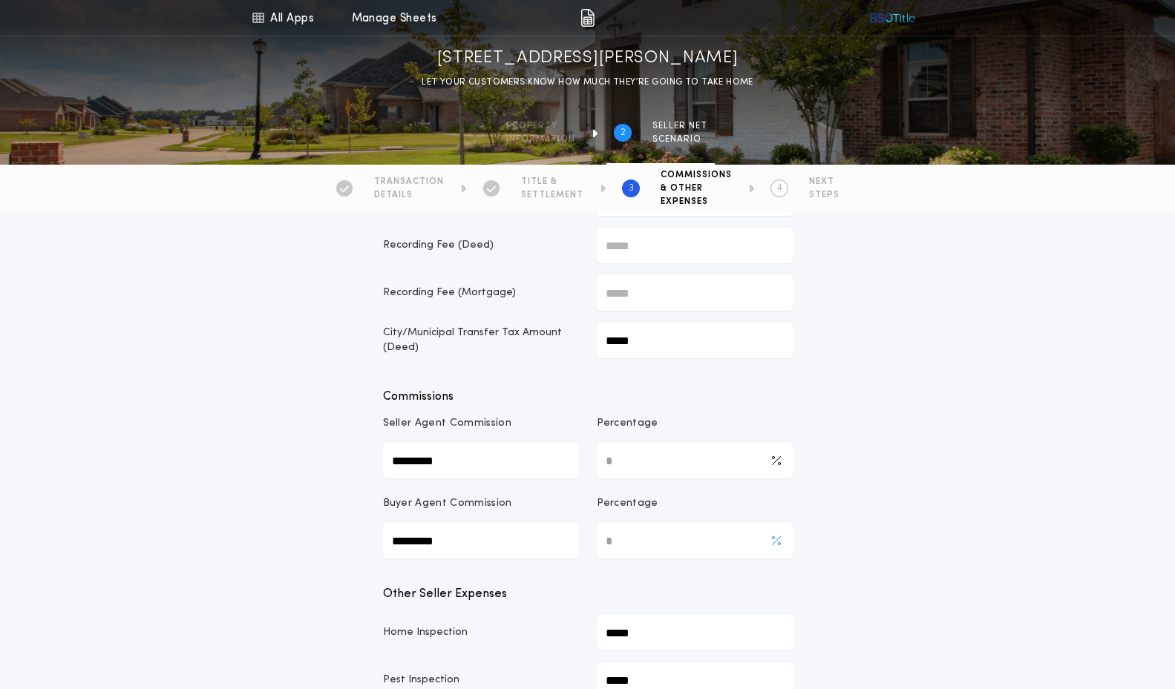
type Commission-percentage "***"
type Commission-value "*********"
drag, startPoint x: 626, startPoint y: 541, endPoint x: 594, endPoint y: 538, distance: 31.3
click at [594, 538] on div "Buyer Agent Commission ********* Percentage *" at bounding box center [588, 528] width 410 height 62
type Commission-percentage "***"
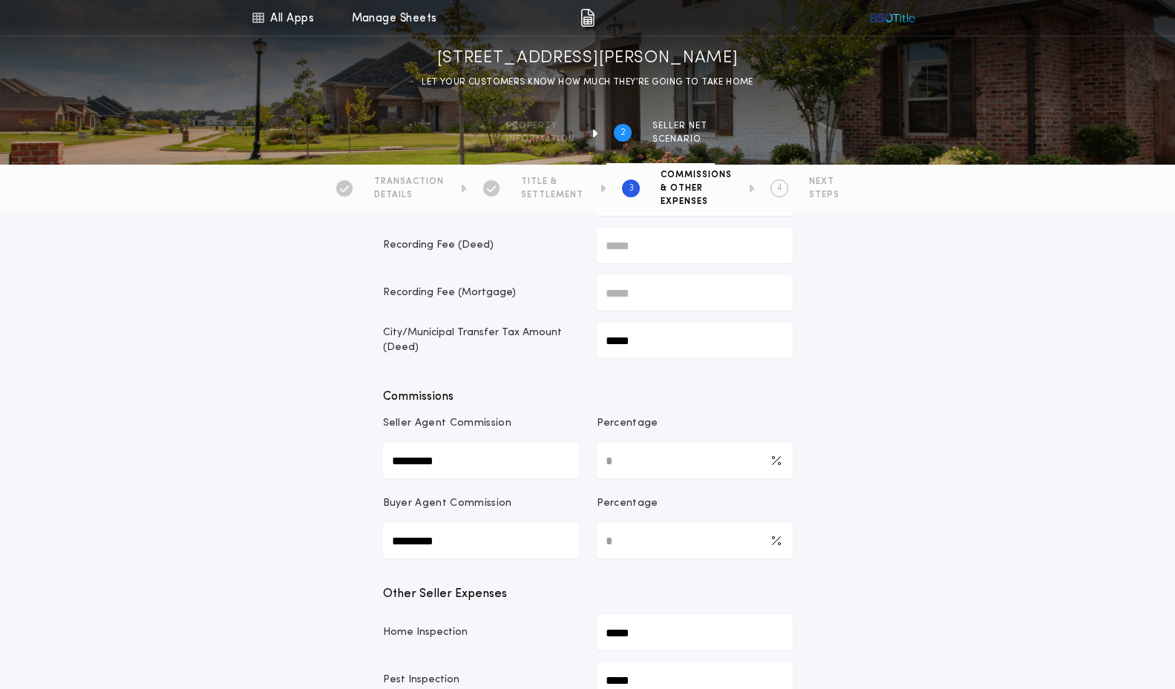
type Commission-value "*********"
click at [942, 467] on div "Recording Fees & Transfer Taxes Documentary Stamp Tax Amount (Deed) ********* R…" at bounding box center [587, 698] width 1175 height 1172
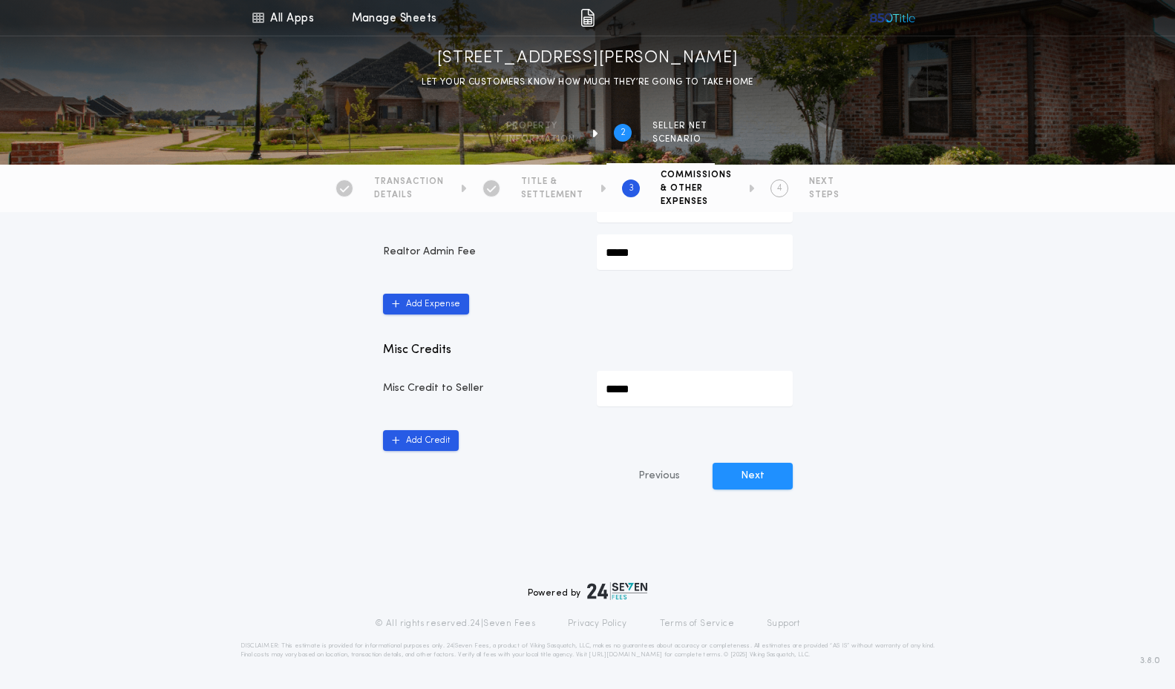
scroll to position [813, 0]
click at [756, 477] on button "Next" at bounding box center [752, 476] width 80 height 27
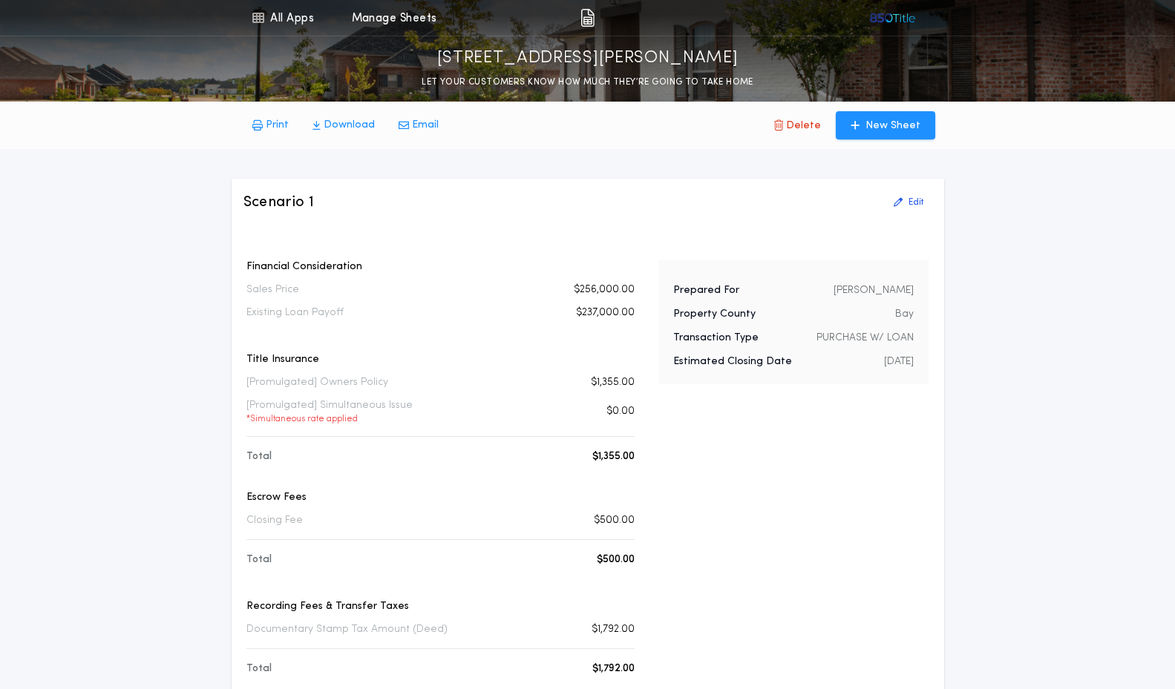
click at [341, 120] on p "Download" at bounding box center [349, 125] width 51 height 15
